Goal: Task Accomplishment & Management: Complete application form

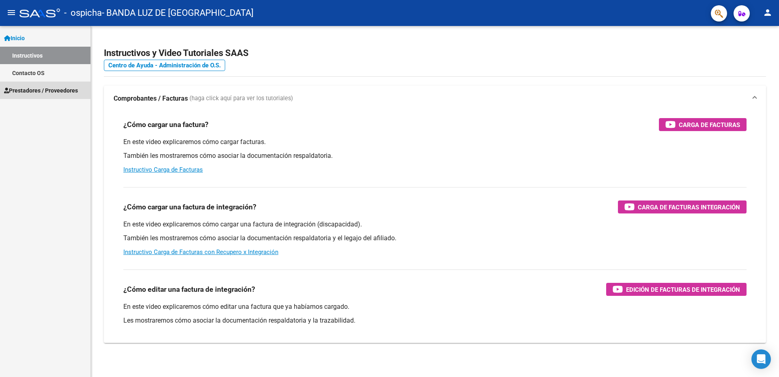
click at [43, 92] on span "Prestadores / Proveedores" at bounding box center [41, 90] width 74 height 9
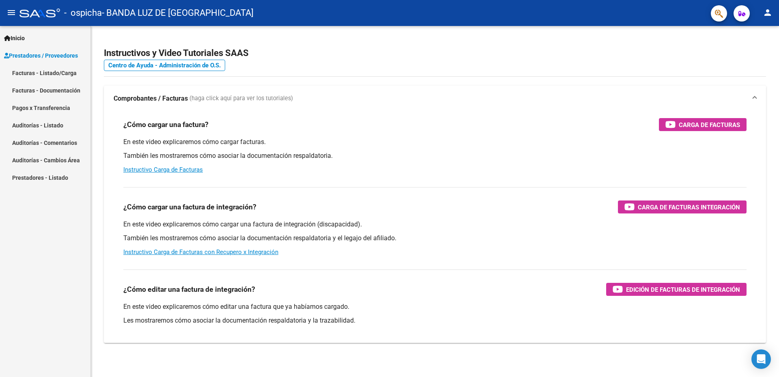
click at [57, 68] on link "Facturas - Listado/Carga" at bounding box center [45, 72] width 90 height 17
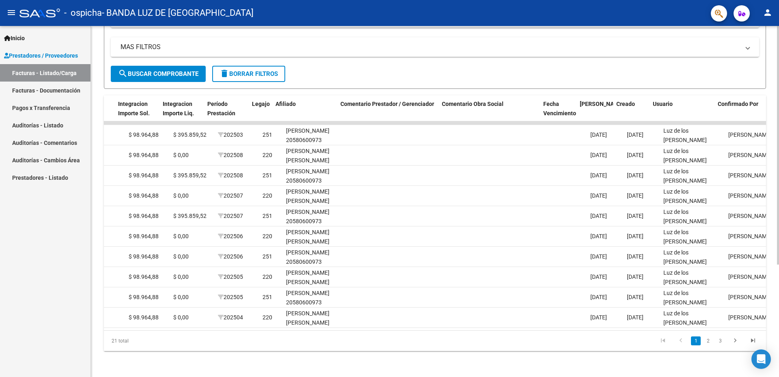
scroll to position [0, 954]
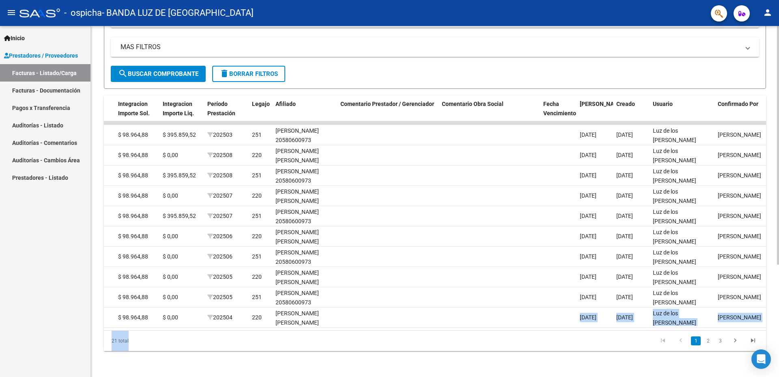
drag, startPoint x: 578, startPoint y: 321, endPoint x: 551, endPoint y: 337, distance: 31.3
click at [551, 337] on div "ID CAE Facturado x Orden De Area Razón Social CPBT Monto Fecha Cpbt Días desde …" at bounding box center [435, 223] width 662 height 256
click at [543, 337] on datatable-pager "1 2 3" at bounding box center [500, 341] width 523 height 14
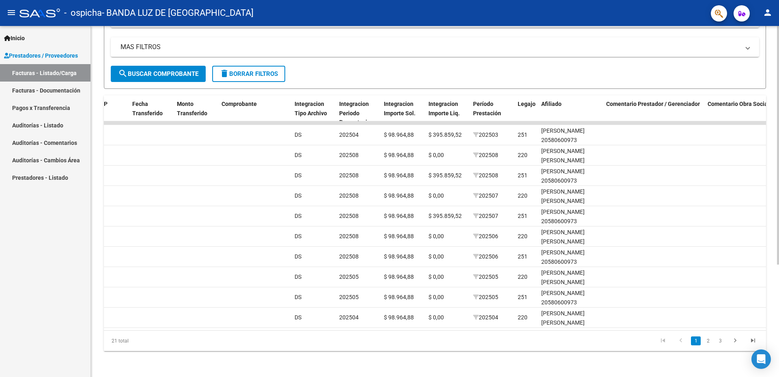
scroll to position [0, 597]
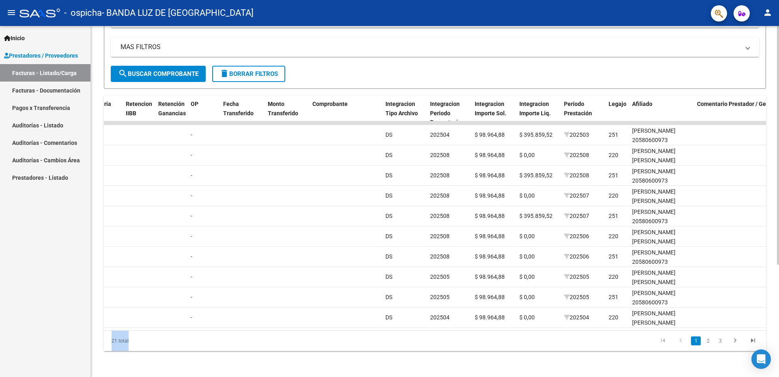
drag, startPoint x: 477, startPoint y: 330, endPoint x: 377, endPoint y: 325, distance: 99.6
click at [378, 326] on div "ID CAE Facturado x Orden De Area Razón Social CPBT Monto Fecha Cpbt Días desde …" at bounding box center [435, 223] width 662 height 256
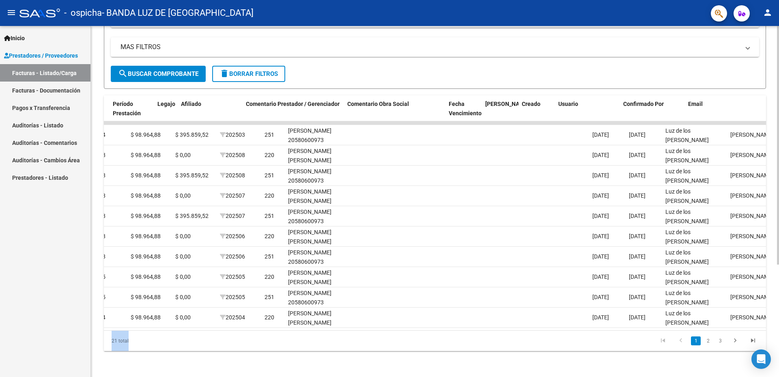
scroll to position [0, 1049]
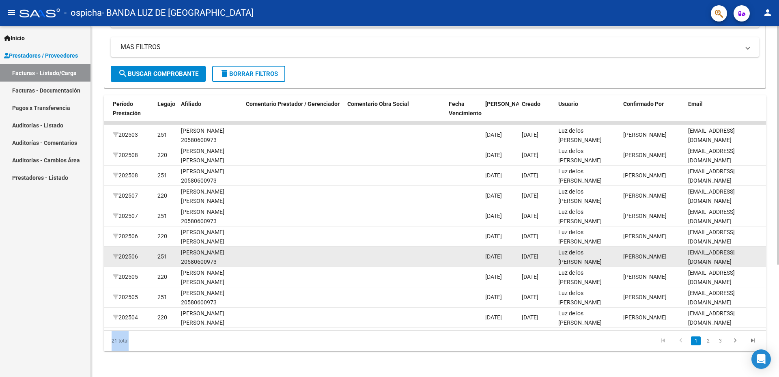
drag, startPoint x: 584, startPoint y: 319, endPoint x: 334, endPoint y: 254, distance: 258.3
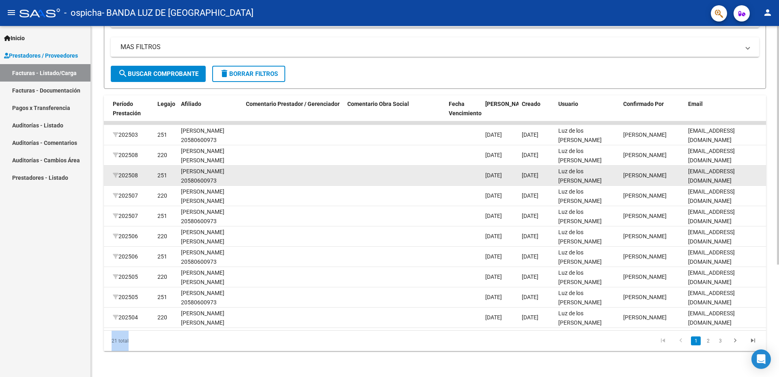
click at [131, 172] on span "202508" at bounding box center [125, 175] width 25 height 6
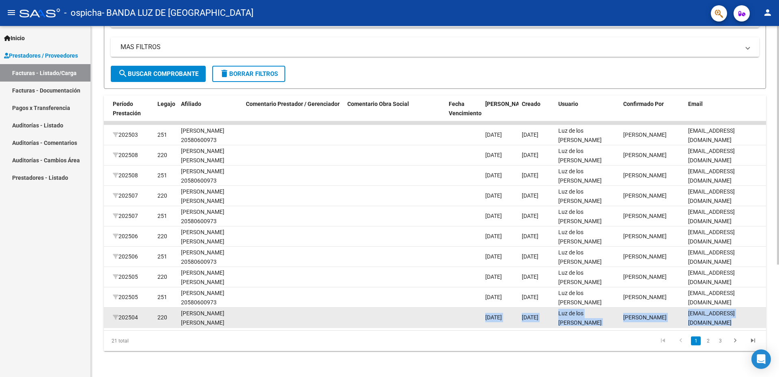
drag, startPoint x: 615, startPoint y: 323, endPoint x: 326, endPoint y: 317, distance: 289.4
click at [326, 317] on datatable-body "15136 Integración BANDA LUZ DE [GEOGRAPHIC_DATA] 27360712643 Factura C: 1 - 339…" at bounding box center [435, 225] width 662 height 209
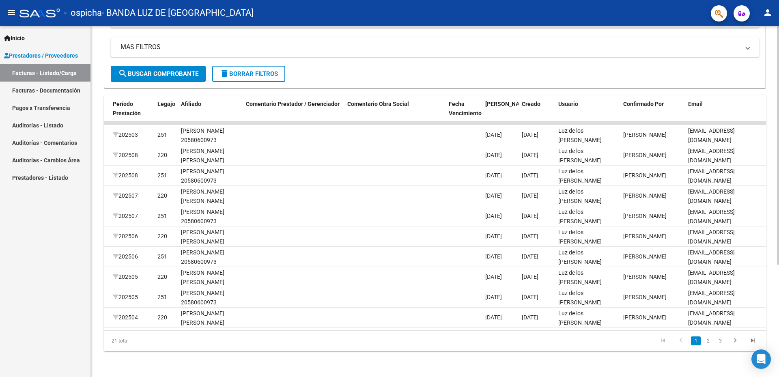
click at [576, 351] on div "21 total 1 2 3" at bounding box center [435, 341] width 662 height 20
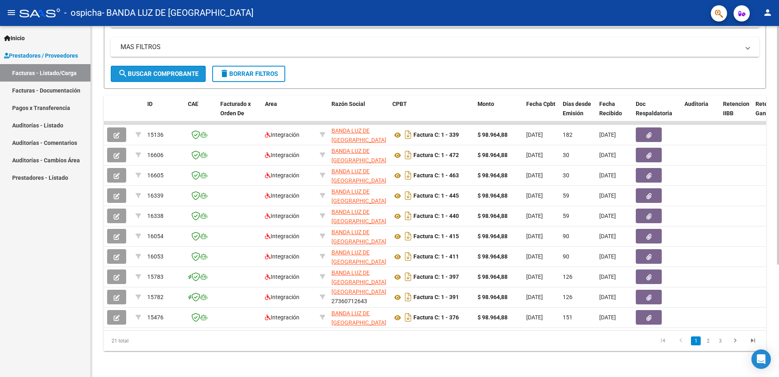
click at [159, 71] on span "search Buscar Comprobante" at bounding box center [158, 73] width 80 height 7
click at [121, 71] on mat-icon "search" at bounding box center [123, 74] width 10 height 10
click at [31, 54] on span "Prestadores / Proveedores" at bounding box center [41, 55] width 74 height 9
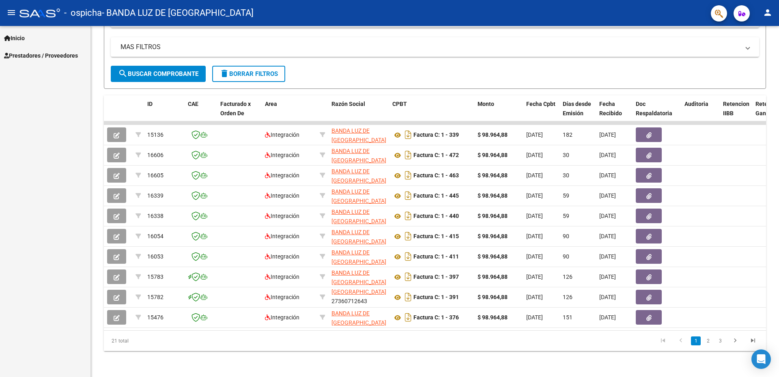
scroll to position [125, 0]
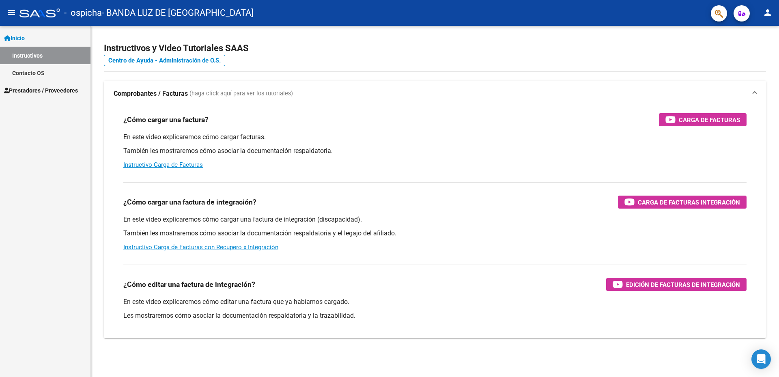
scroll to position [5, 0]
click at [40, 89] on span "Prestadores / Proveedores" at bounding box center [41, 90] width 74 height 9
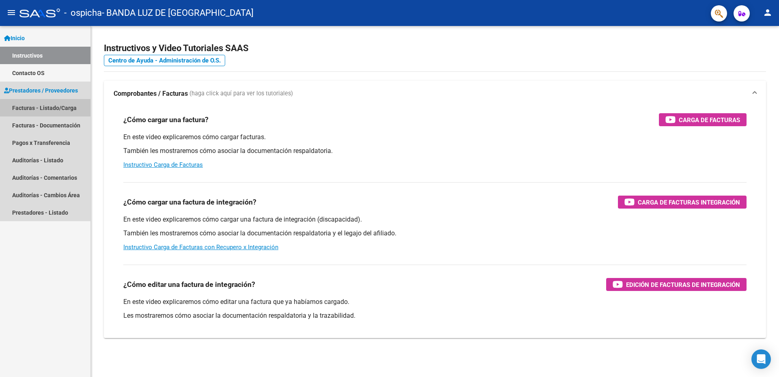
click at [50, 108] on link "Facturas - Listado/Carga" at bounding box center [45, 107] width 90 height 17
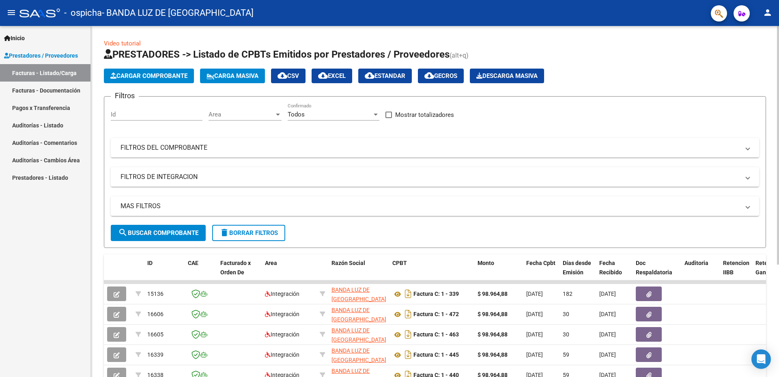
click at [150, 67] on app-list-header "PRESTADORES -> Listado de CPBTs Emitidos por Prestadores / Proveedores (alt+q) …" at bounding box center [435, 148] width 662 height 200
click at [150, 68] on app-list-header "PRESTADORES -> Listado de CPBTs Emitidos por Prestadores / Proveedores (alt+q) …" at bounding box center [435, 148] width 662 height 200
click at [173, 80] on button "Cargar Comprobante" at bounding box center [149, 76] width 90 height 15
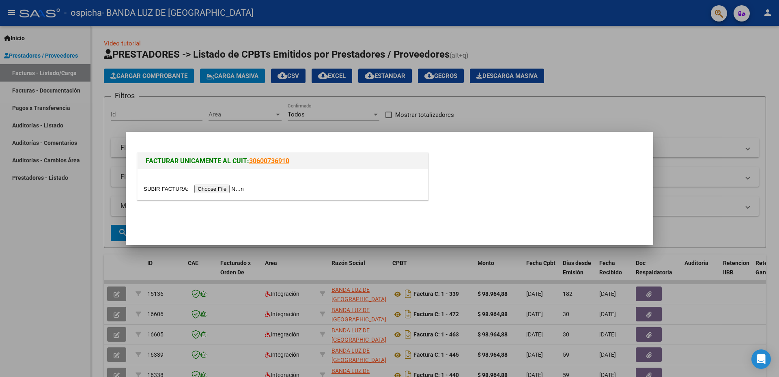
click at [207, 181] on div at bounding box center [283, 184] width 291 height 30
click at [215, 185] on input "file" at bounding box center [195, 189] width 103 height 9
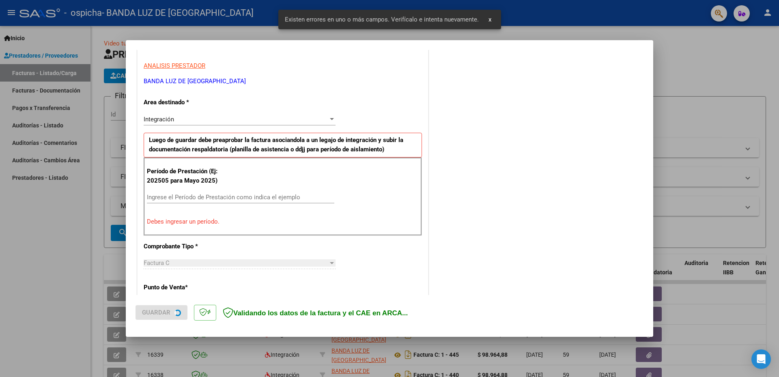
scroll to position [145, 0]
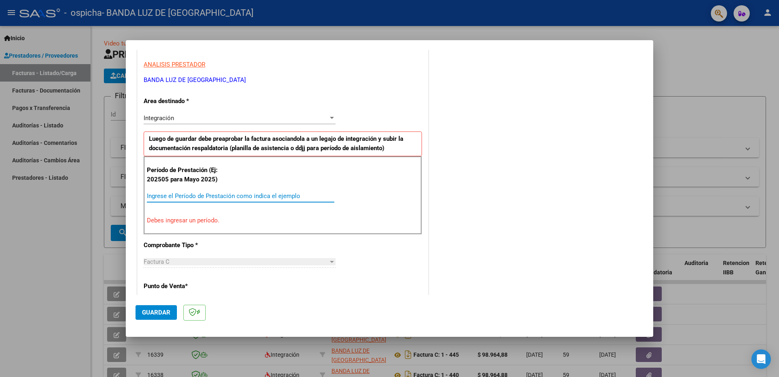
click at [192, 194] on input "Ingrese el Período de Prestación como indica el ejemplo" at bounding box center [240, 195] width 187 height 7
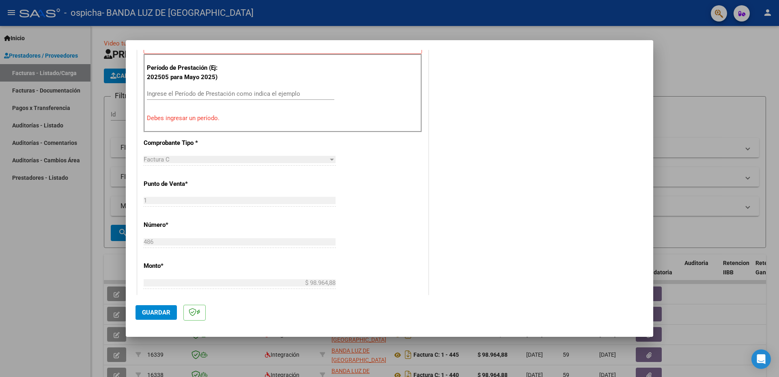
scroll to position [125, 0]
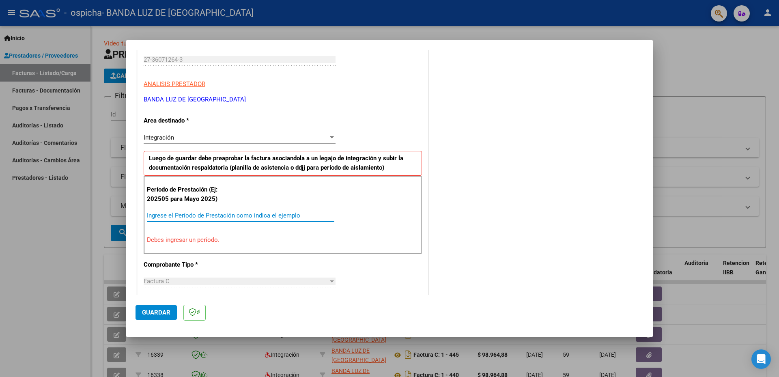
click at [173, 215] on input "Ingrese el Período de Prestación como indica el ejemplo" at bounding box center [240, 215] width 187 height 7
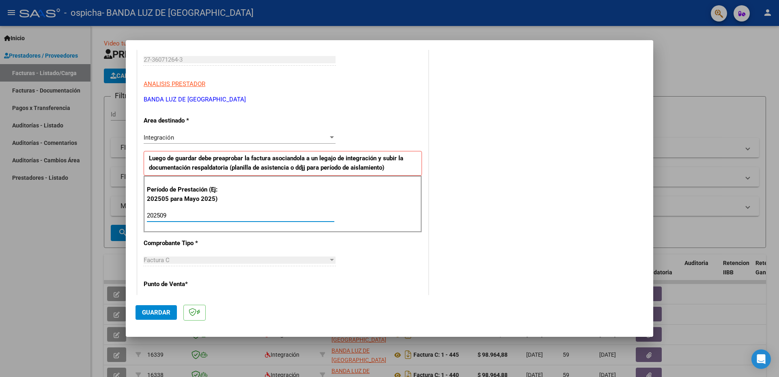
type input "202509"
click at [156, 312] on span "Guardar" at bounding box center [156, 312] width 28 height 7
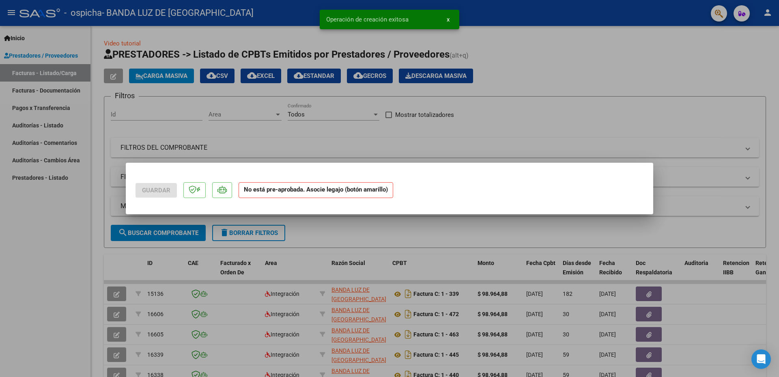
scroll to position [0, 0]
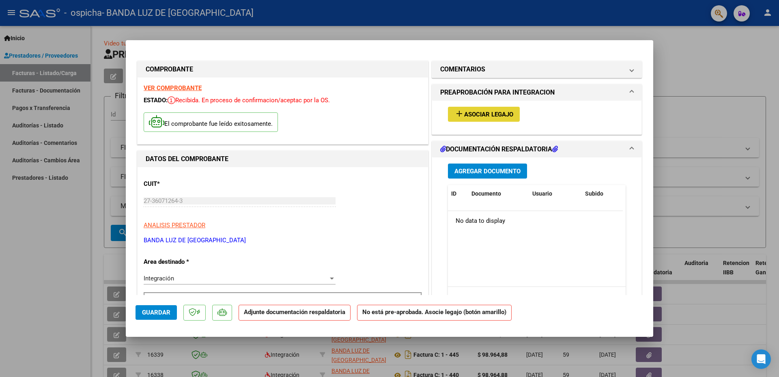
click at [480, 120] on button "add Asociar Legajo" at bounding box center [484, 114] width 72 height 15
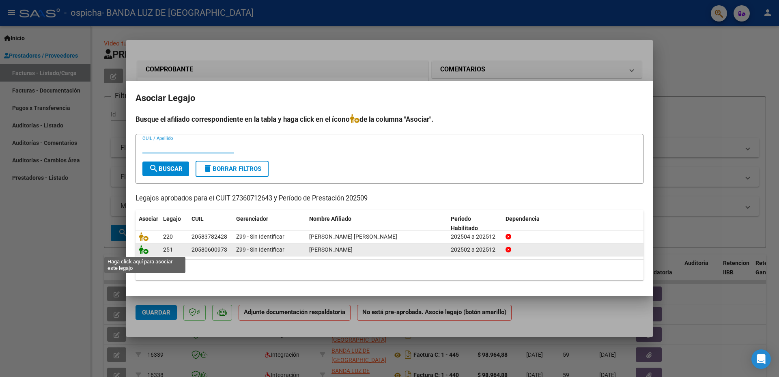
click at [142, 251] on icon at bounding box center [144, 249] width 10 height 9
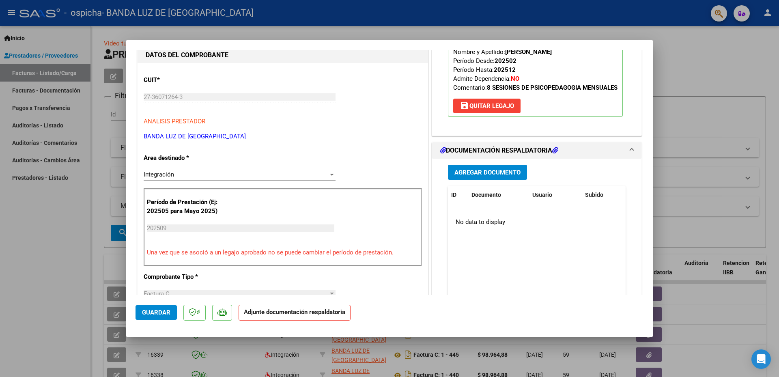
scroll to position [75, 0]
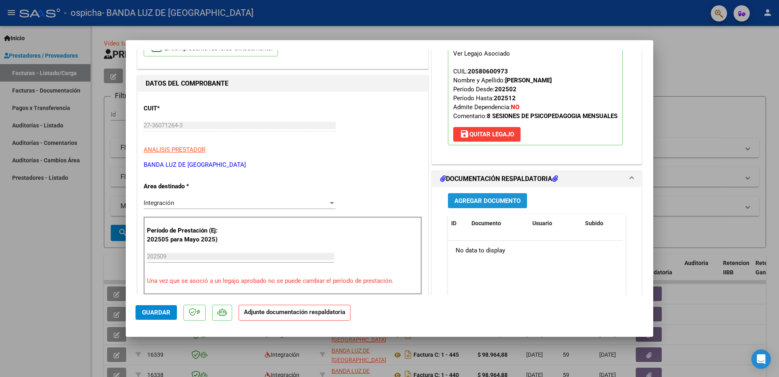
click at [472, 205] on span "Agregar Documento" at bounding box center [487, 200] width 66 height 7
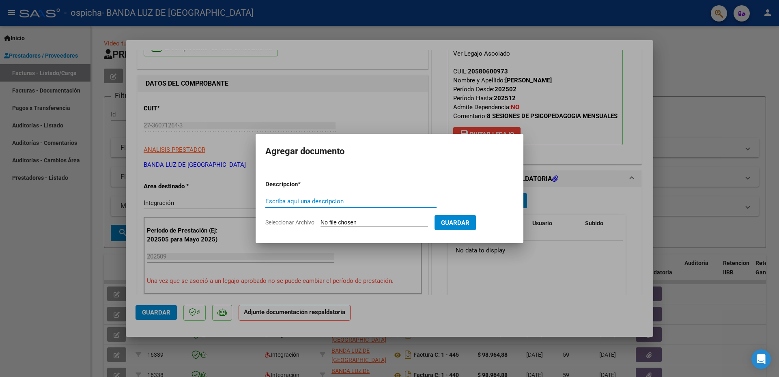
click at [268, 202] on input "Escriba aquí una descripcion" at bounding box center [350, 201] width 171 height 7
type input "planilla"
click at [358, 224] on input "Seleccionar Archivo" at bounding box center [375, 223] width 108 height 8
type input "C:\fakepath\sep [PERSON_NAME].pdf"
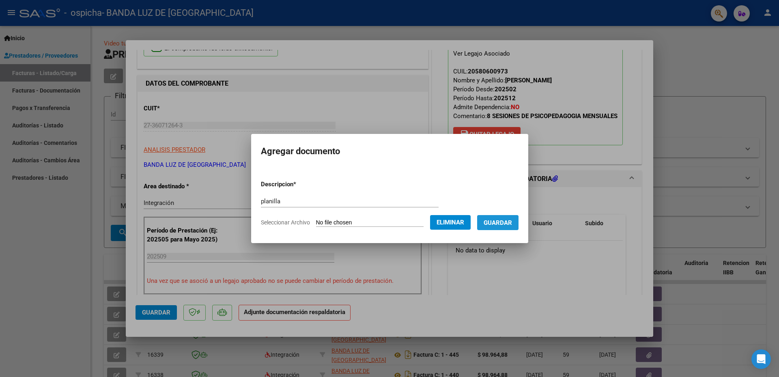
click at [491, 228] on button "Guardar" at bounding box center [497, 222] width 41 height 15
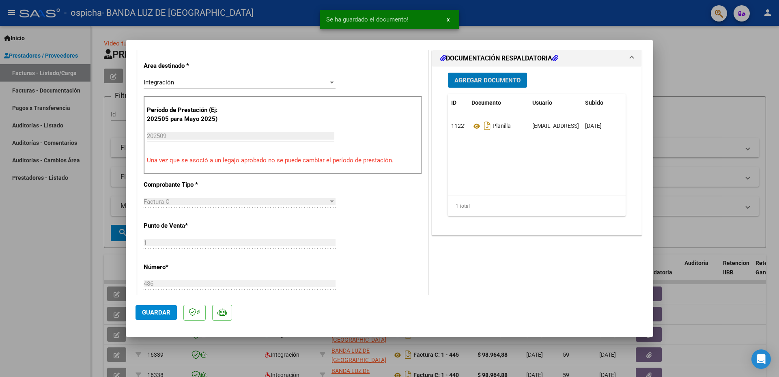
scroll to position [197, 0]
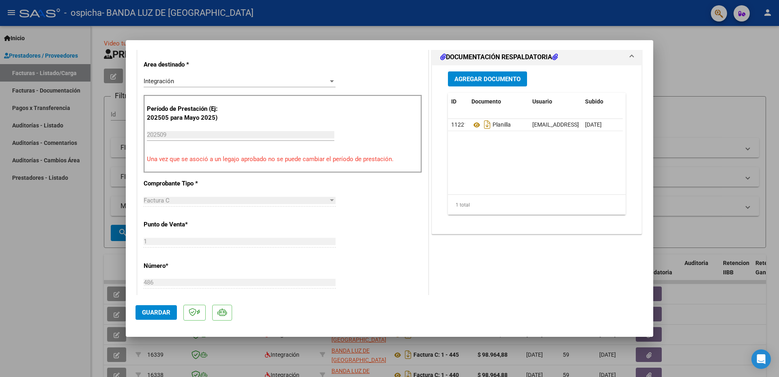
click at [672, 56] on div at bounding box center [389, 188] width 779 height 377
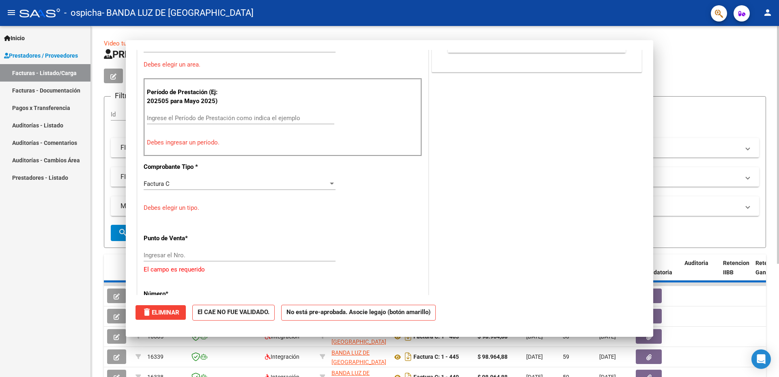
scroll to position [0, 0]
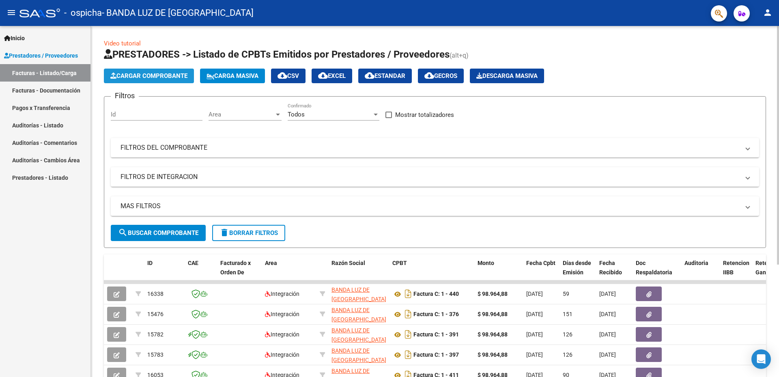
click at [181, 73] on span "Cargar Comprobante" at bounding box center [148, 75] width 77 height 7
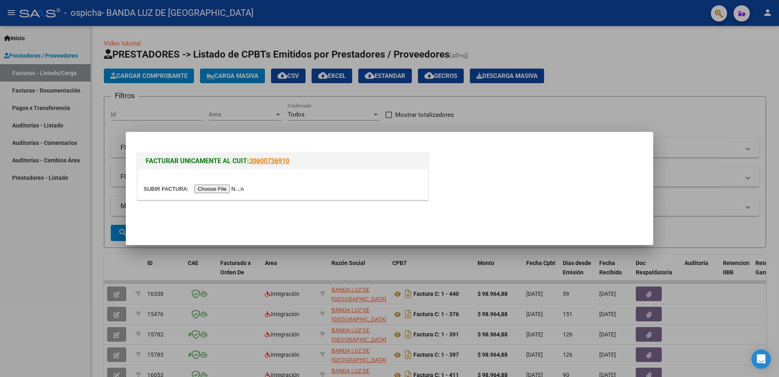
click at [229, 190] on input "file" at bounding box center [195, 189] width 103 height 9
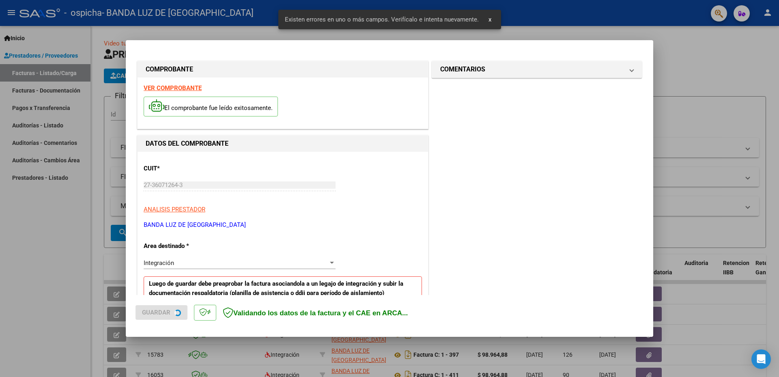
scroll to position [145, 0]
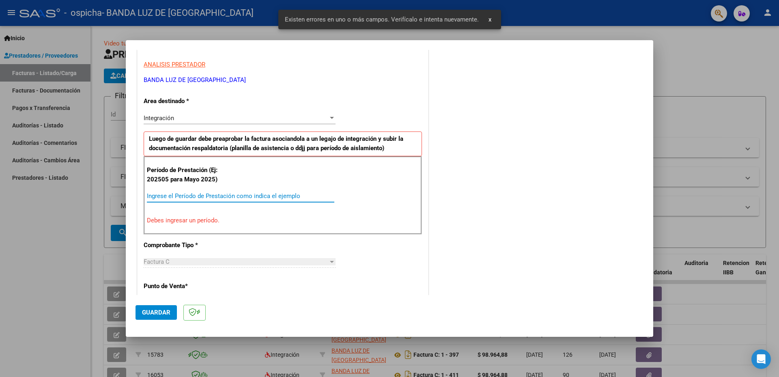
click at [210, 197] on input "Ingrese el Período de Prestación como indica el ejemplo" at bounding box center [240, 195] width 187 height 7
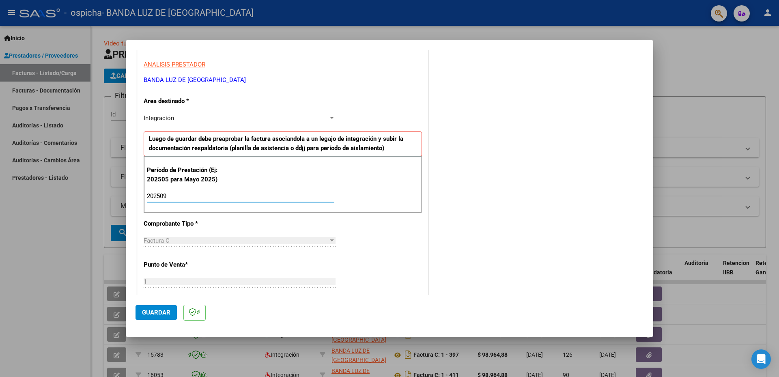
type input "202509"
click at [161, 317] on button "Guardar" at bounding box center [156, 312] width 41 height 15
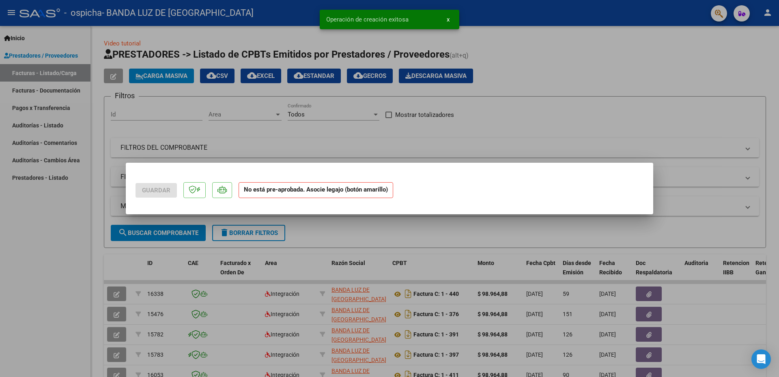
scroll to position [0, 0]
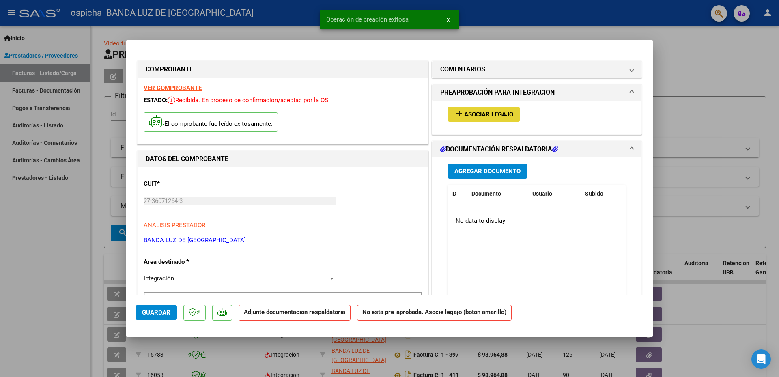
click at [464, 117] on span "Asociar Legajo" at bounding box center [488, 114] width 49 height 7
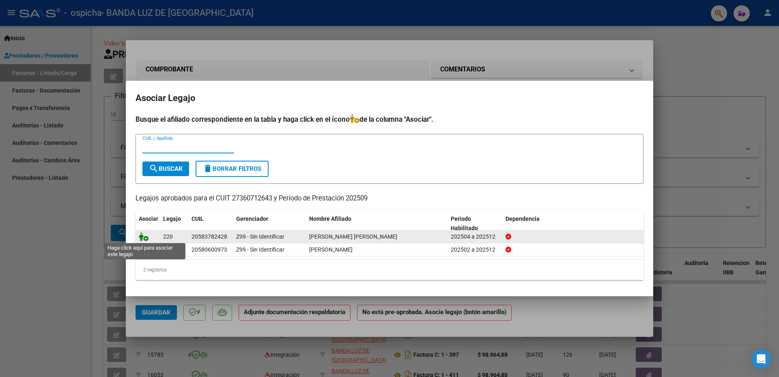
click at [145, 236] on icon at bounding box center [144, 236] width 10 height 9
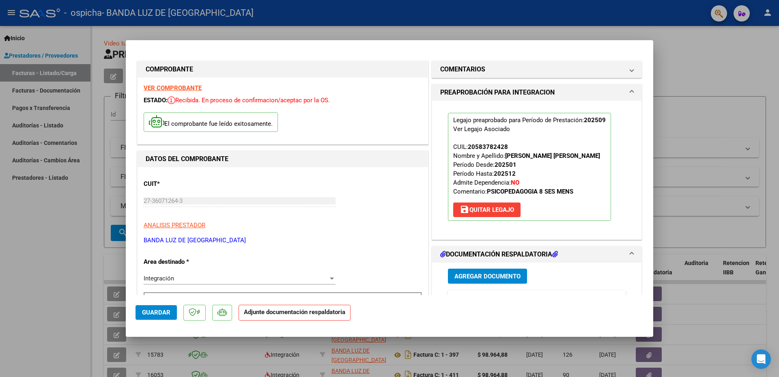
click at [493, 252] on h1 "DOCUMENTACIÓN RESPALDATORIA" at bounding box center [499, 255] width 118 height 10
click at [497, 256] on h1 "DOCUMENTACIÓN RESPALDATORIA" at bounding box center [499, 255] width 118 height 10
click at [489, 280] on button "Agregar Documento" at bounding box center [487, 276] width 79 height 15
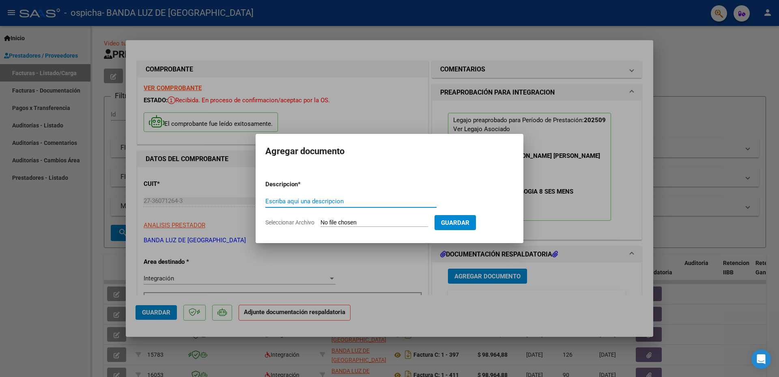
click at [275, 199] on input "Escriba aquí una descripcion" at bounding box center [350, 201] width 171 height 7
type input "Planilla"
click at [369, 225] on input "Seleccionar Archivo" at bounding box center [375, 223] width 108 height 8
type input "C:\fakepath\sep [PERSON_NAME].pdf"
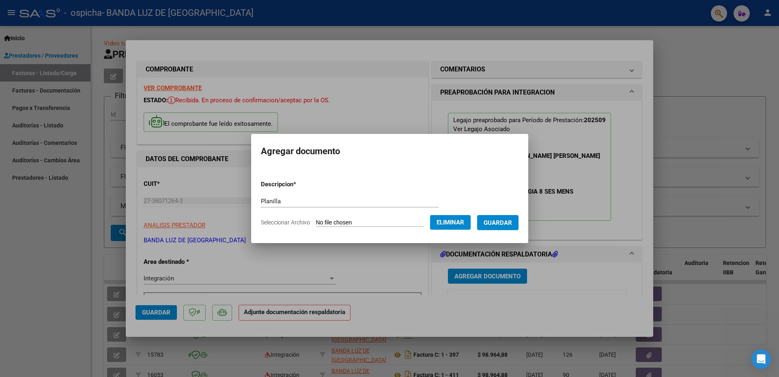
click at [508, 219] on span "Guardar" at bounding box center [498, 222] width 28 height 7
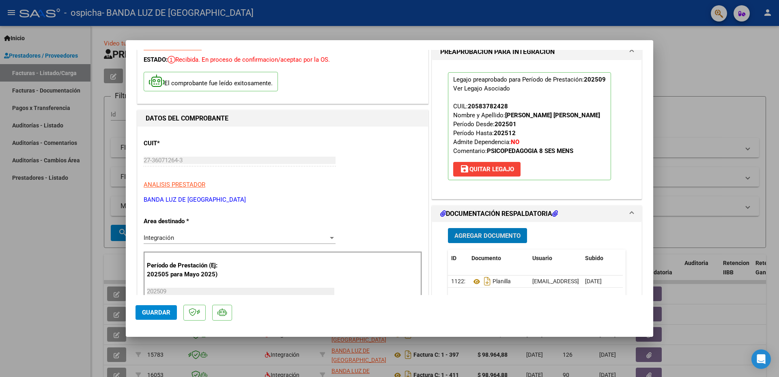
scroll to position [81, 0]
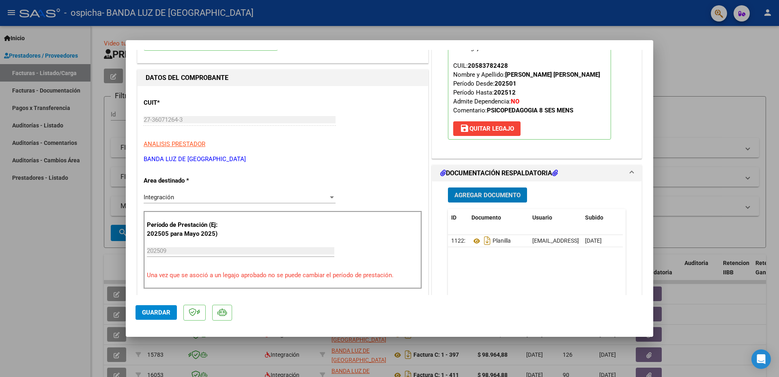
click at [147, 314] on span "Guardar" at bounding box center [156, 312] width 28 height 7
click at [162, 308] on button "Guardar" at bounding box center [156, 312] width 41 height 15
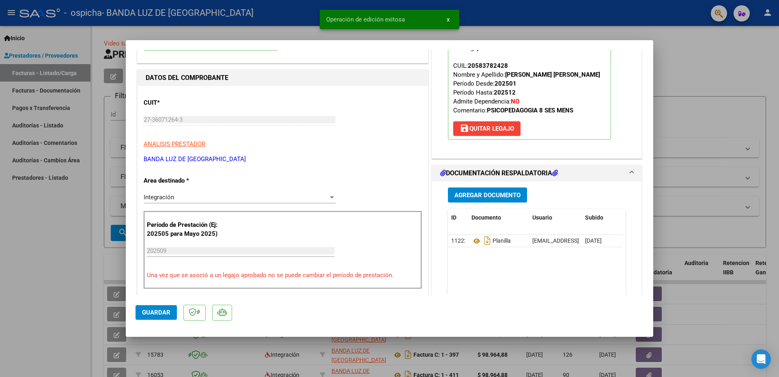
click at [678, 41] on div at bounding box center [389, 188] width 779 height 377
type input "$ 0,00"
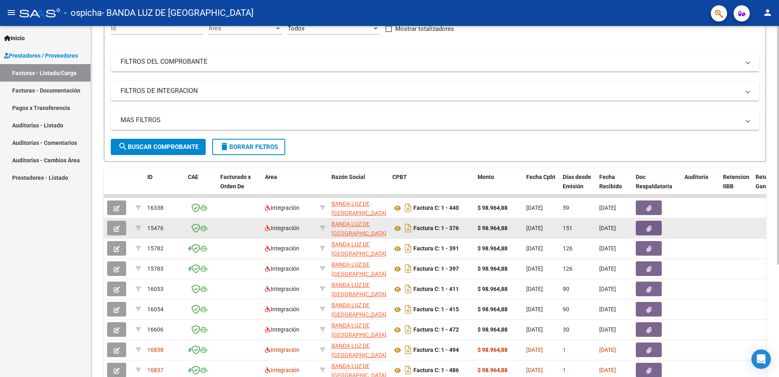
scroll to position [122, 0]
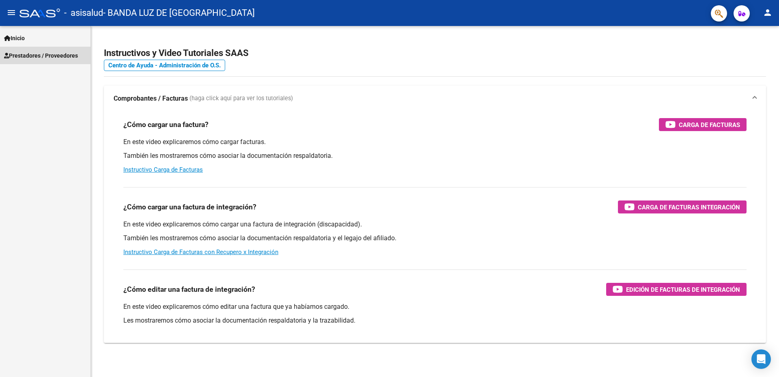
click at [65, 54] on span "Prestadores / Proveedores" at bounding box center [41, 55] width 74 height 9
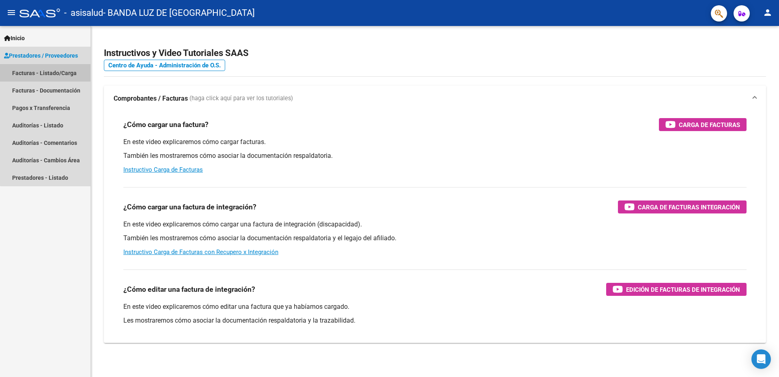
click at [61, 70] on link "Facturas - Listado/Carga" at bounding box center [45, 72] width 90 height 17
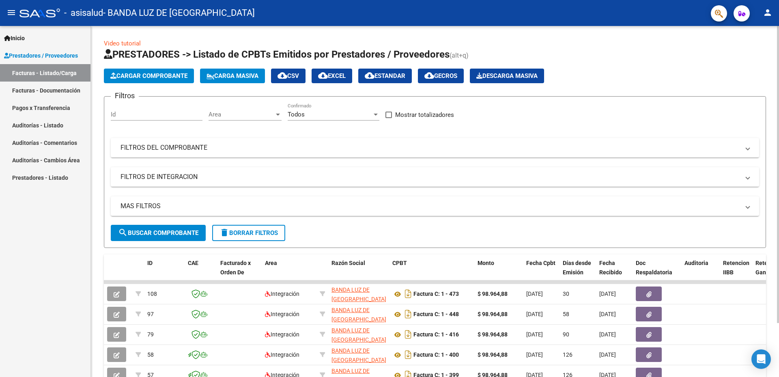
click at [169, 75] on span "Cargar Comprobante" at bounding box center [148, 75] width 77 height 7
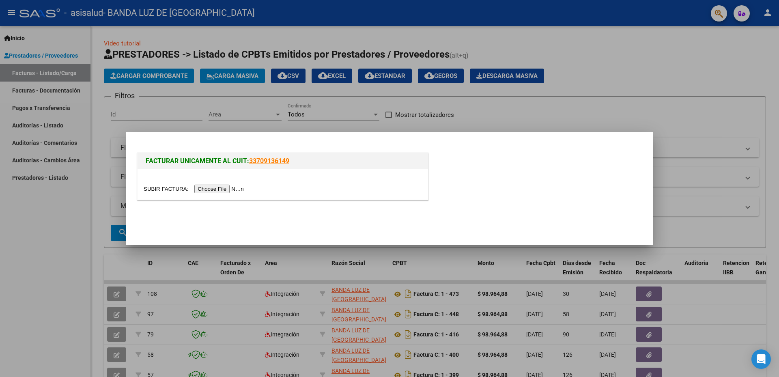
click at [211, 188] on input "file" at bounding box center [195, 189] width 103 height 9
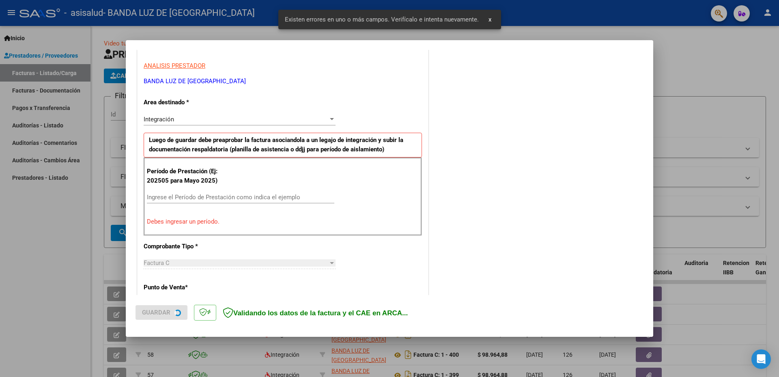
scroll to position [145, 0]
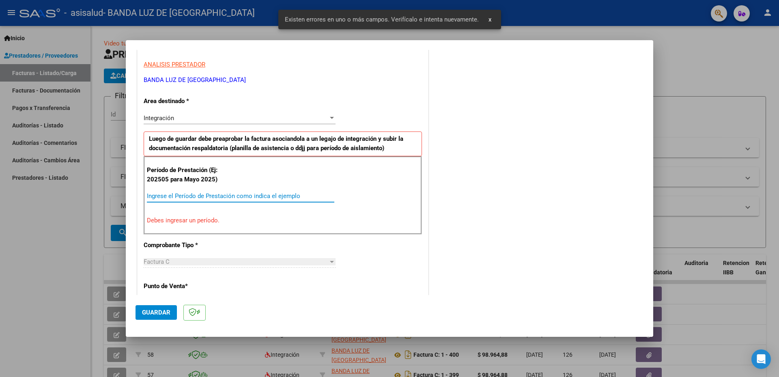
click at [222, 195] on input "Ingrese el Período de Prestación como indica el ejemplo" at bounding box center [240, 195] width 187 height 7
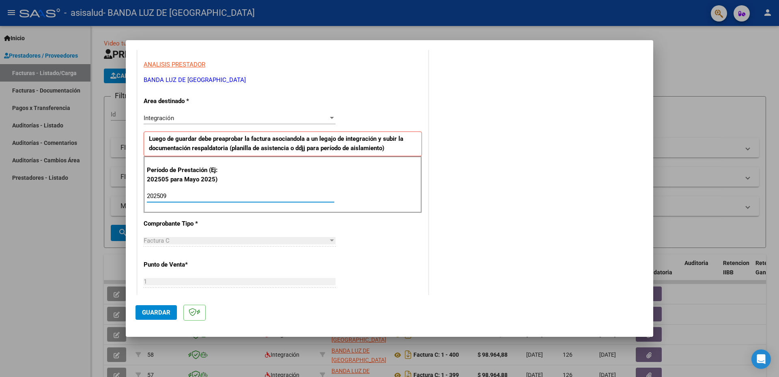
type input "202509"
click at [149, 304] on mat-dialog-actions "Guardar" at bounding box center [390, 311] width 508 height 32
click at [144, 319] on button "Guardar" at bounding box center [156, 312] width 41 height 15
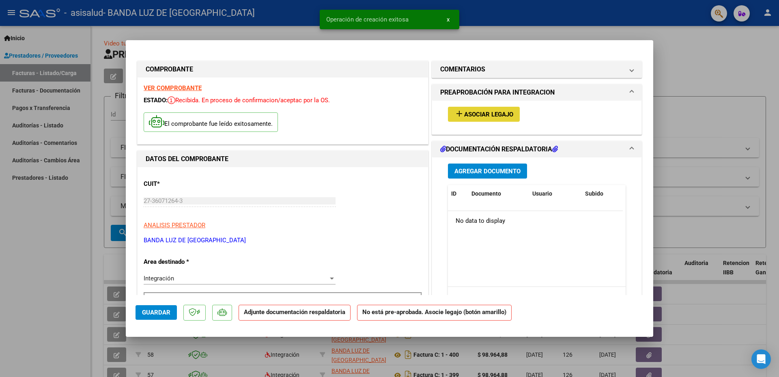
click at [474, 116] on span "Asociar Legajo" at bounding box center [488, 114] width 49 height 7
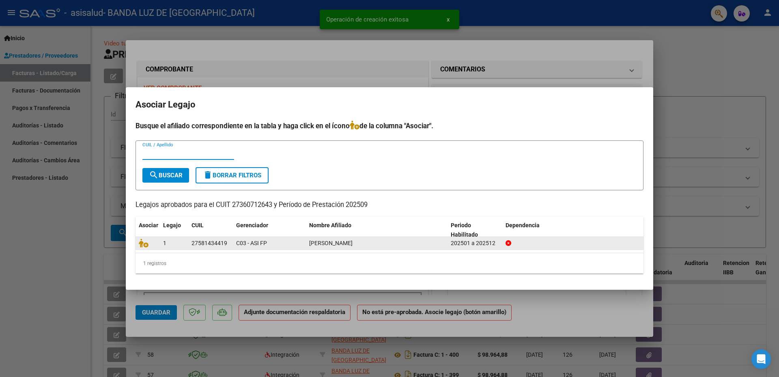
click at [138, 246] on datatable-body-cell at bounding box center [148, 243] width 24 height 13
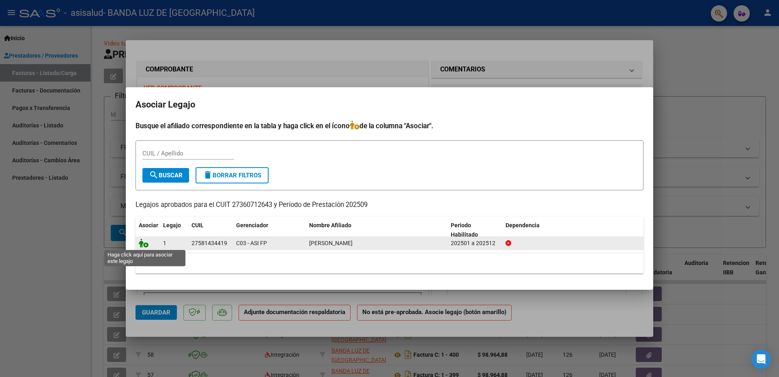
click at [142, 245] on icon at bounding box center [144, 243] width 10 height 9
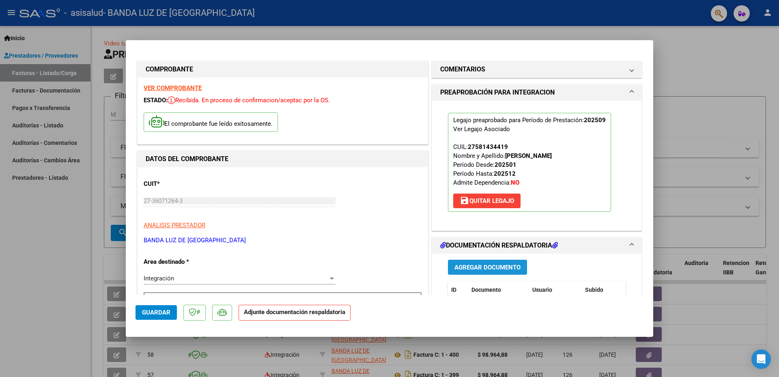
click at [481, 270] on span "Agregar Documento" at bounding box center [487, 267] width 66 height 7
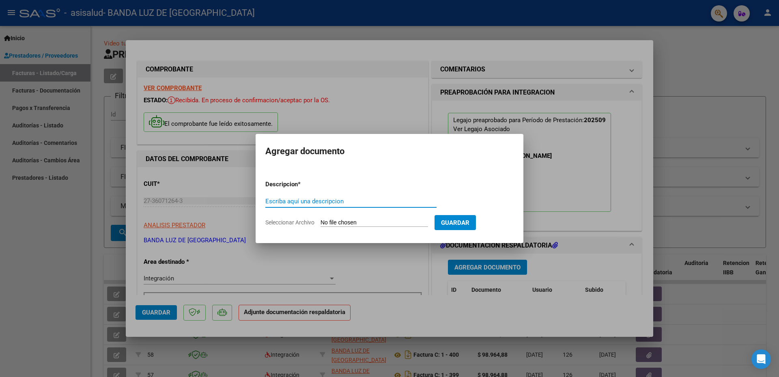
drag, startPoint x: 303, startPoint y: 202, endPoint x: 296, endPoint y: 199, distance: 7.8
click at [300, 200] on input "Escriba aquí una descripcion" at bounding box center [350, 201] width 171 height 7
type input "Cae"
click at [385, 218] on form "Descripcion * Cae Escriba aquí una descripcion Seleccionar Archivo Guardar" at bounding box center [389, 203] width 248 height 59
click at [380, 226] on input "Seleccionar Archivo" at bounding box center [375, 223] width 108 height 8
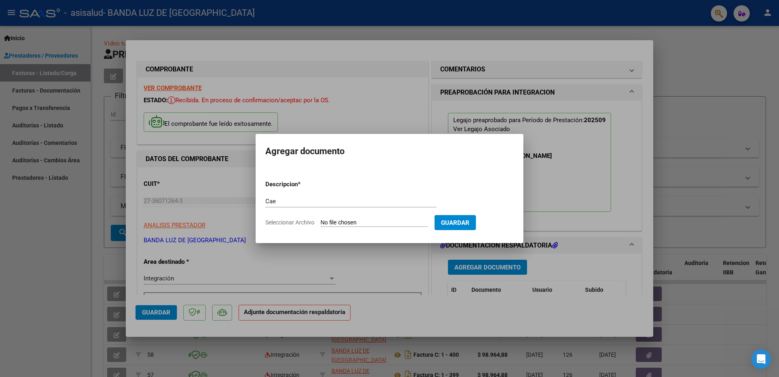
type input "C:\fakepath\Constatación de Comprobantes _ AFIP cae sep.pdf"
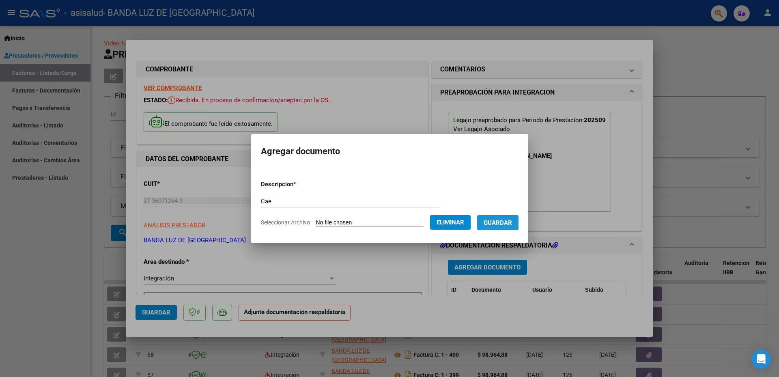
click at [512, 222] on span "Guardar" at bounding box center [498, 222] width 28 height 7
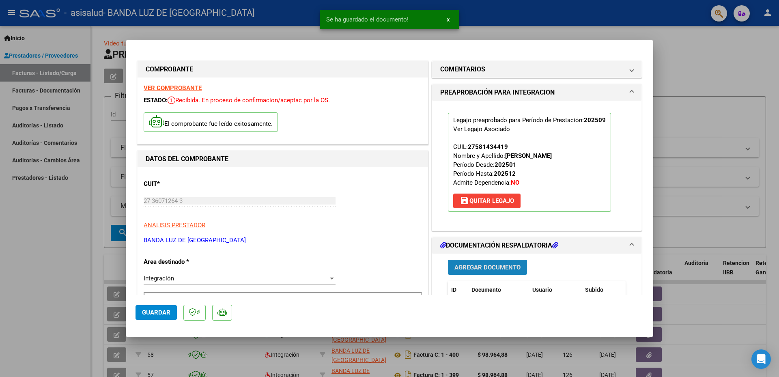
click at [496, 268] on span "Agregar Documento" at bounding box center [487, 267] width 66 height 7
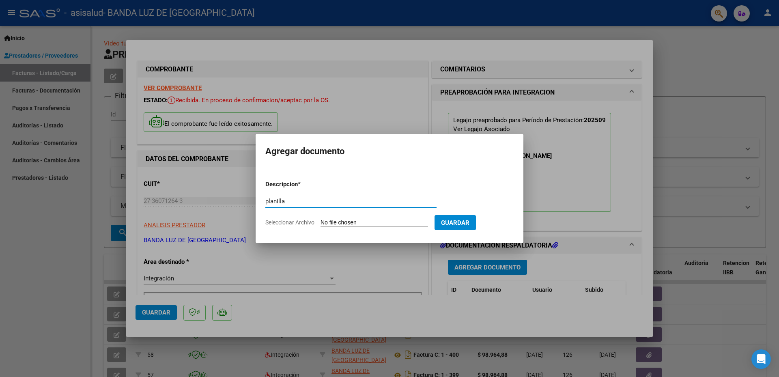
type input "planilla"
click at [341, 222] on input "Seleccionar Archivo" at bounding box center [375, 223] width 108 height 8
type input "C:\fakepath\sep luque.pdf"
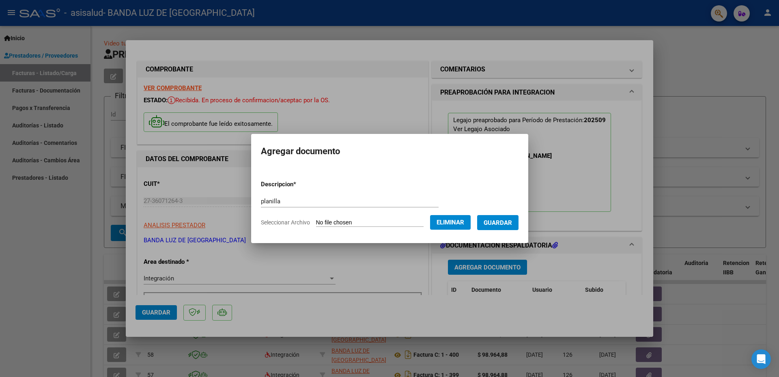
click at [515, 226] on button "Guardar" at bounding box center [497, 222] width 41 height 15
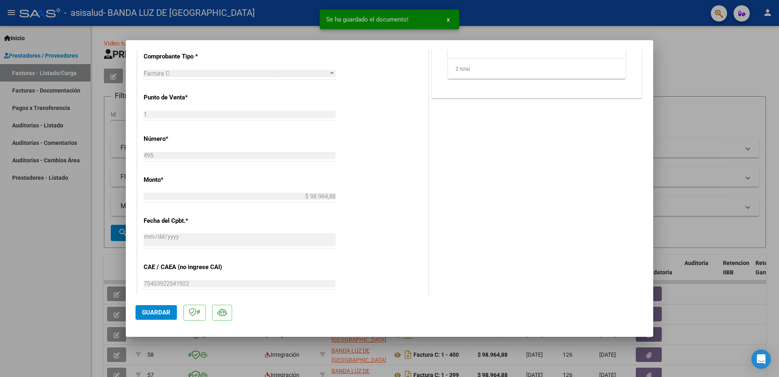
scroll to position [325, 0]
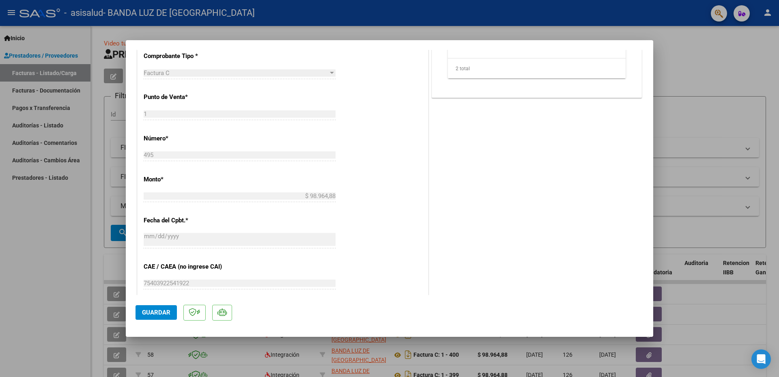
click at [152, 314] on span "Guardar" at bounding box center [156, 312] width 28 height 7
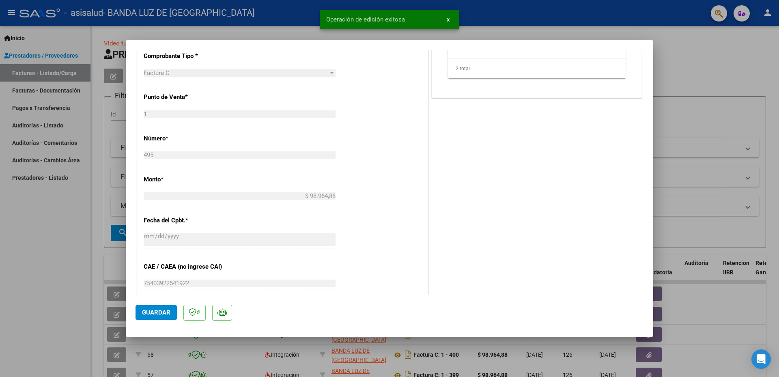
click at [152, 314] on span "Guardar" at bounding box center [156, 312] width 28 height 7
click at [447, 17] on span "x" at bounding box center [448, 19] width 3 height 7
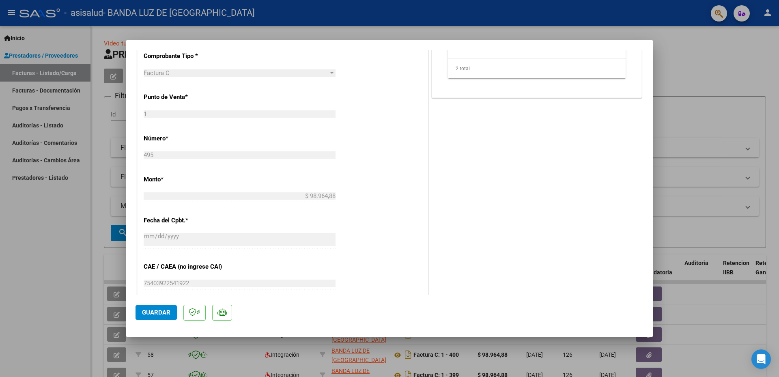
click at [732, 65] on div at bounding box center [389, 188] width 779 height 377
type input "$ 0,00"
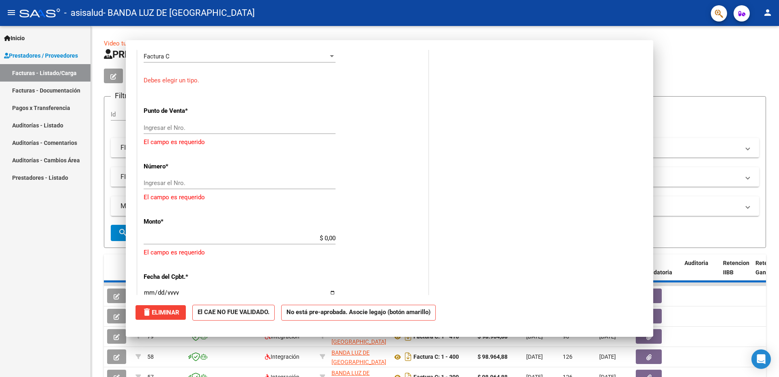
scroll to position [308, 0]
